Goal: Task Accomplishment & Management: Use online tool/utility

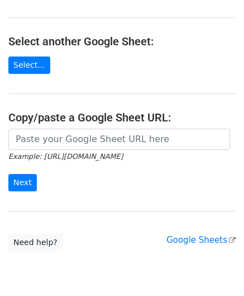
scroll to position [112, 0]
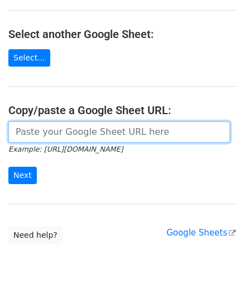
click at [61, 132] on input "url" at bounding box center [119, 131] width 222 height 21
paste input "[URL][DOMAIN_NAME]"
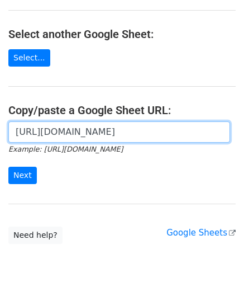
scroll to position [0, 248]
type input "[URL][DOMAIN_NAME]"
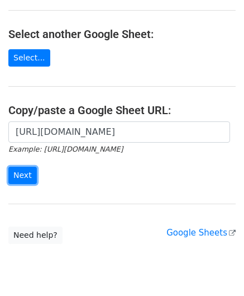
drag, startPoint x: 30, startPoint y: 172, endPoint x: 41, endPoint y: 146, distance: 28.0
click at [31, 172] on input "Next" at bounding box center [22, 175] width 29 height 17
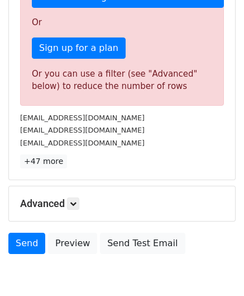
scroll to position [342, 0]
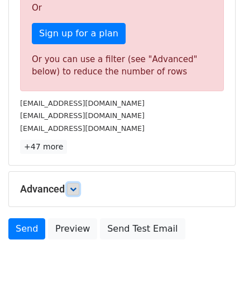
click at [72, 186] on icon at bounding box center [73, 189] width 7 height 7
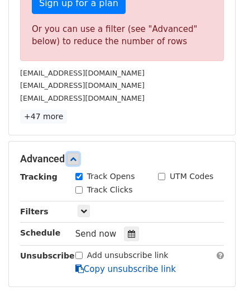
scroll to position [454, 0]
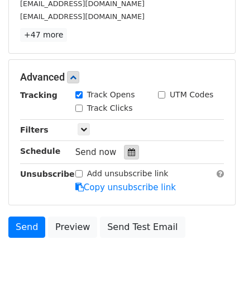
click at [128, 148] on icon at bounding box center [131, 152] width 7 height 8
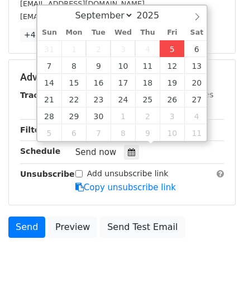
type input "2025-09-05 12:00"
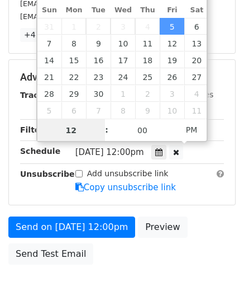
paste input "0"
type input "10"
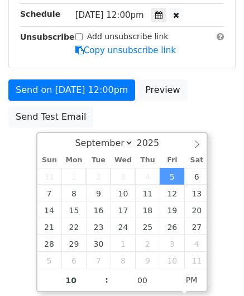
type input "2025-09-05 22:00"
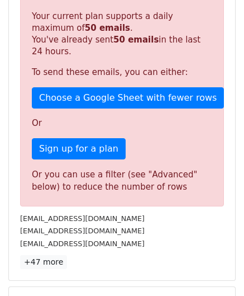
scroll to position [512, 0]
